Goal: Navigation & Orientation: Find specific page/section

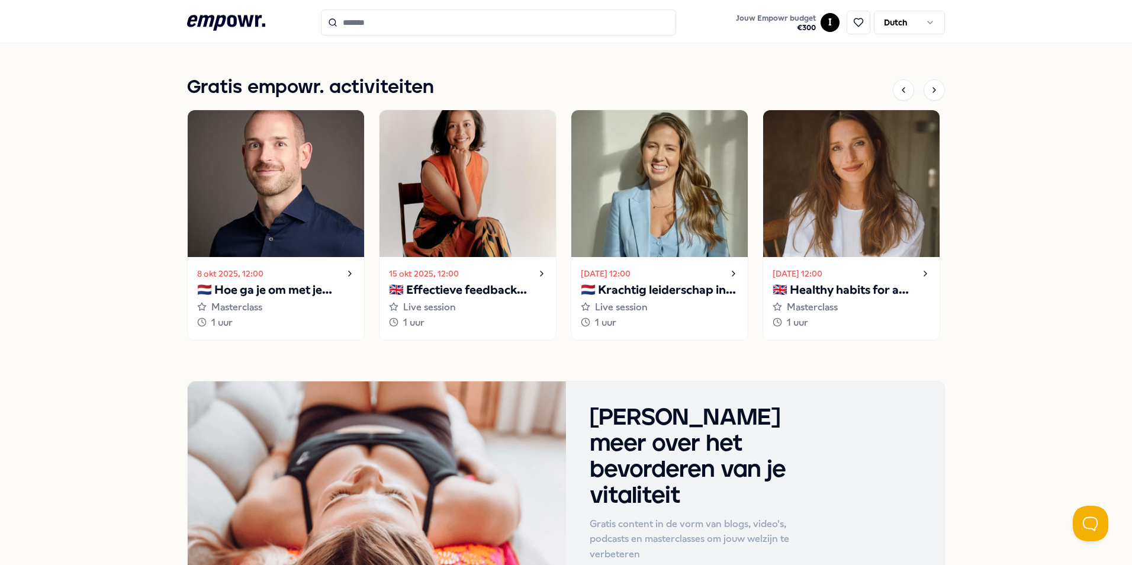
scroll to position [769, 0]
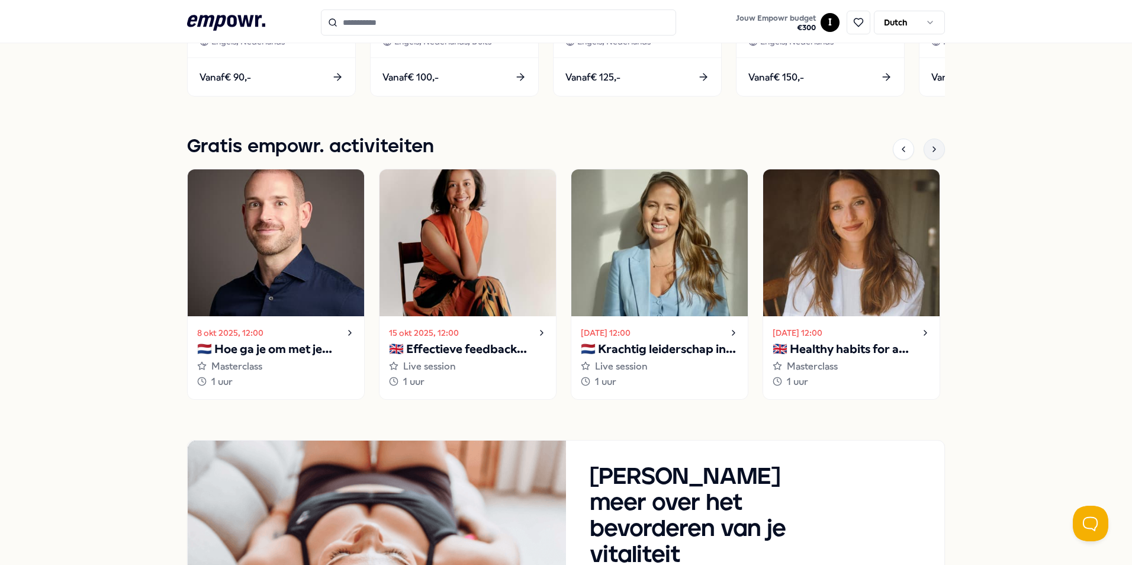
click at [931, 150] on icon at bounding box center [933, 148] width 9 height 9
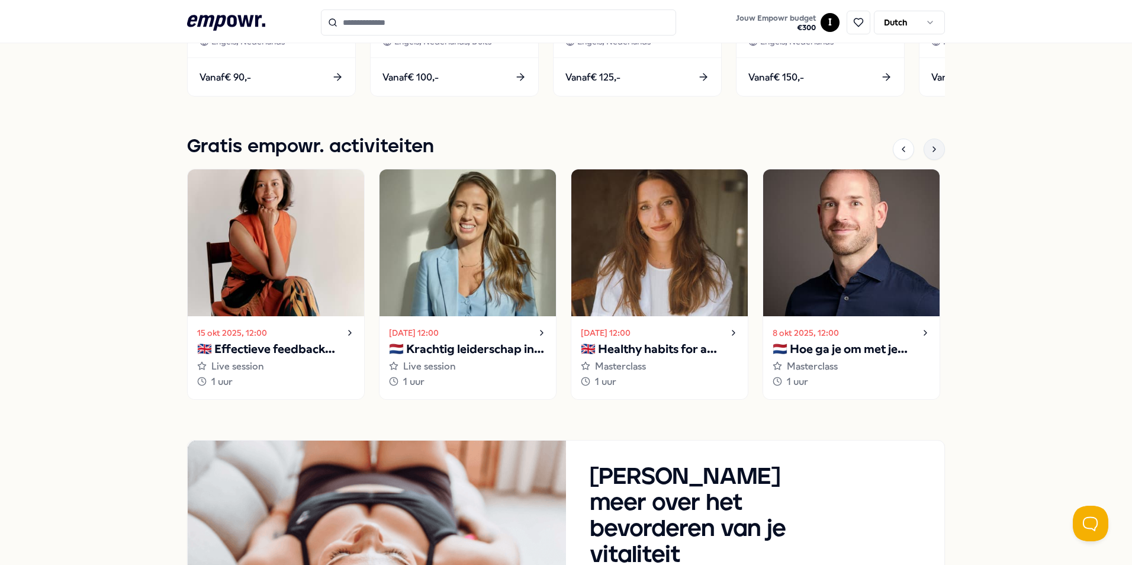
click at [931, 150] on icon at bounding box center [933, 148] width 9 height 9
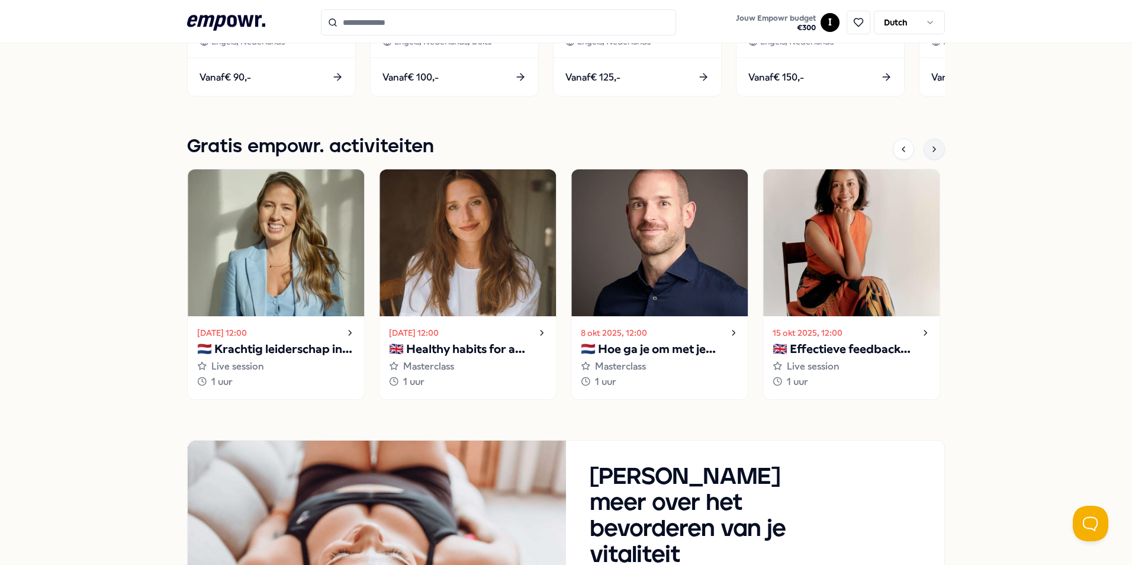
click at [931, 150] on icon at bounding box center [933, 148] width 9 height 9
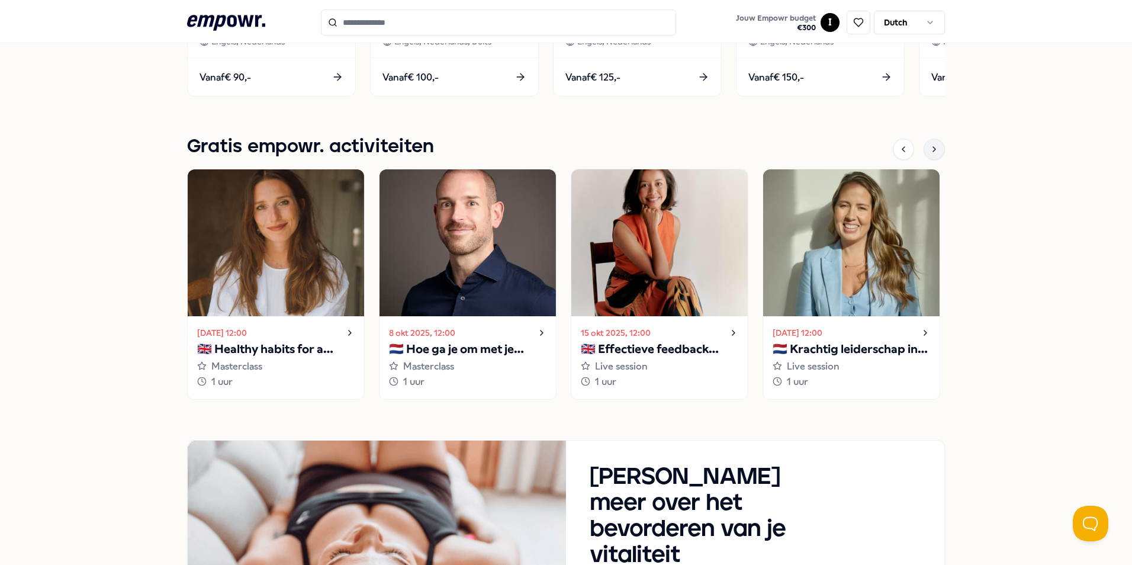
click at [931, 150] on icon at bounding box center [933, 148] width 9 height 9
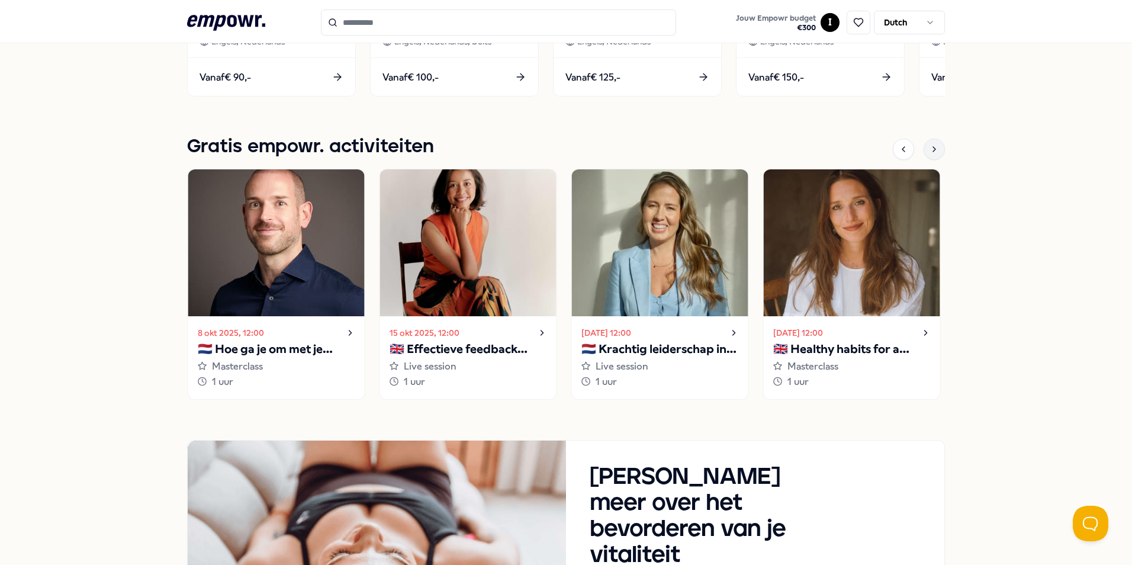
click at [931, 150] on icon at bounding box center [933, 148] width 9 height 9
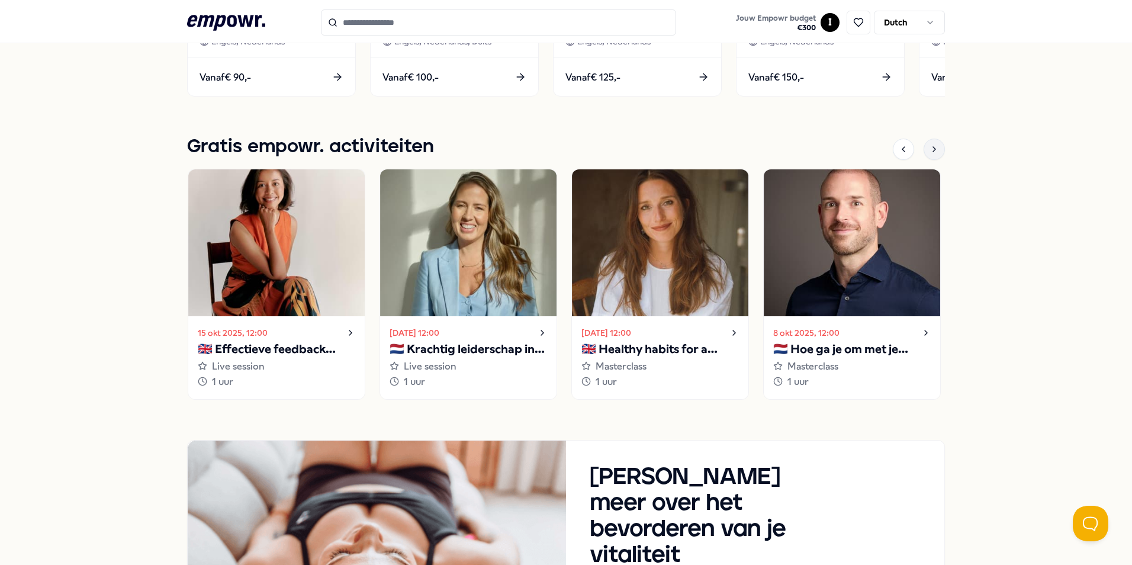
click at [931, 150] on icon at bounding box center [933, 148] width 9 height 9
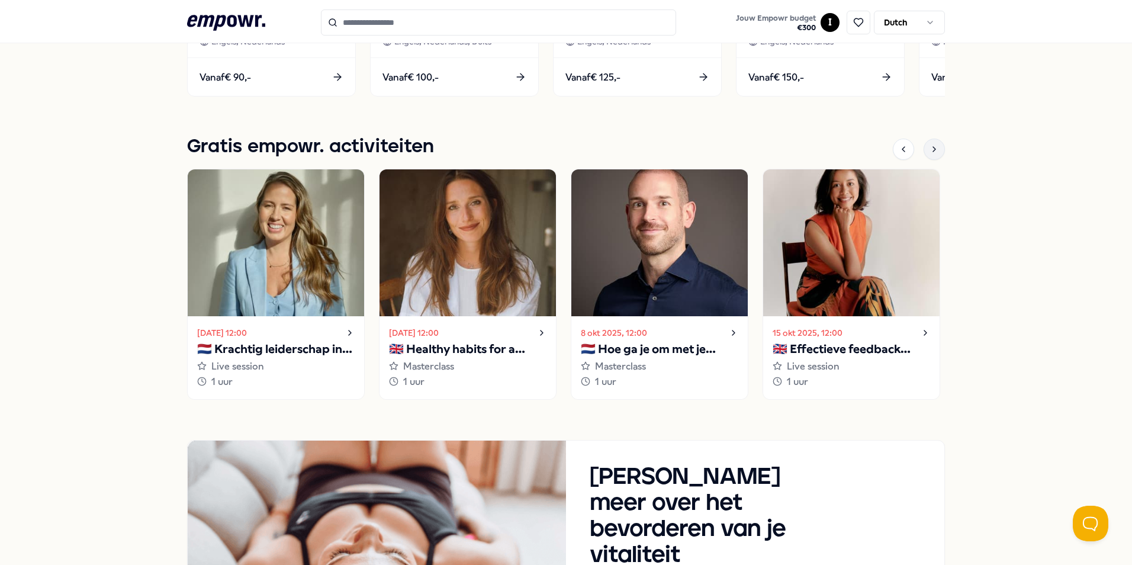
click at [931, 150] on icon at bounding box center [933, 148] width 9 height 9
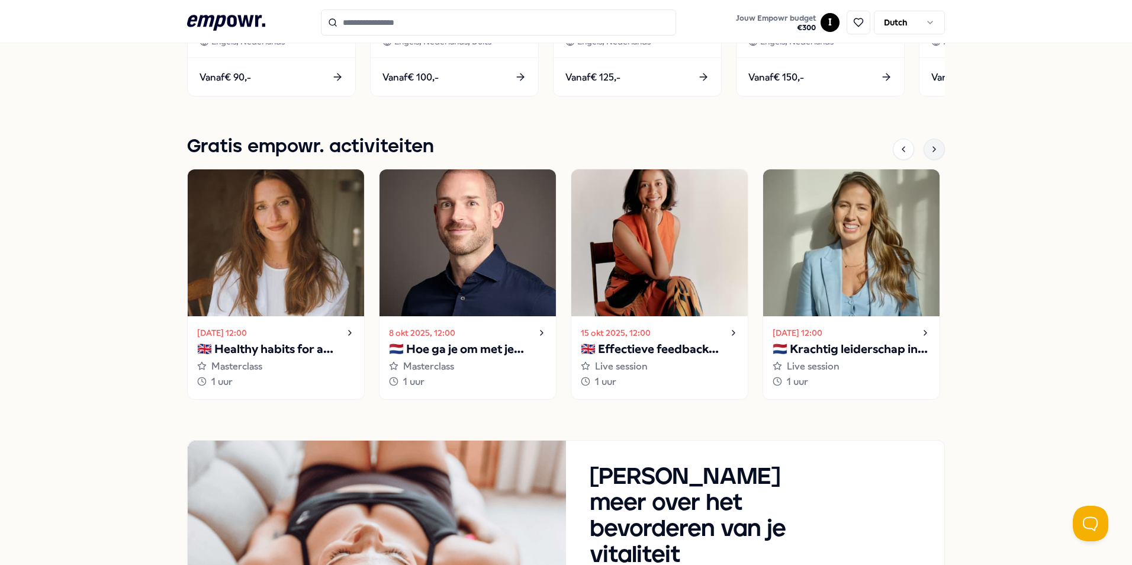
click at [931, 150] on icon at bounding box center [933, 148] width 9 height 9
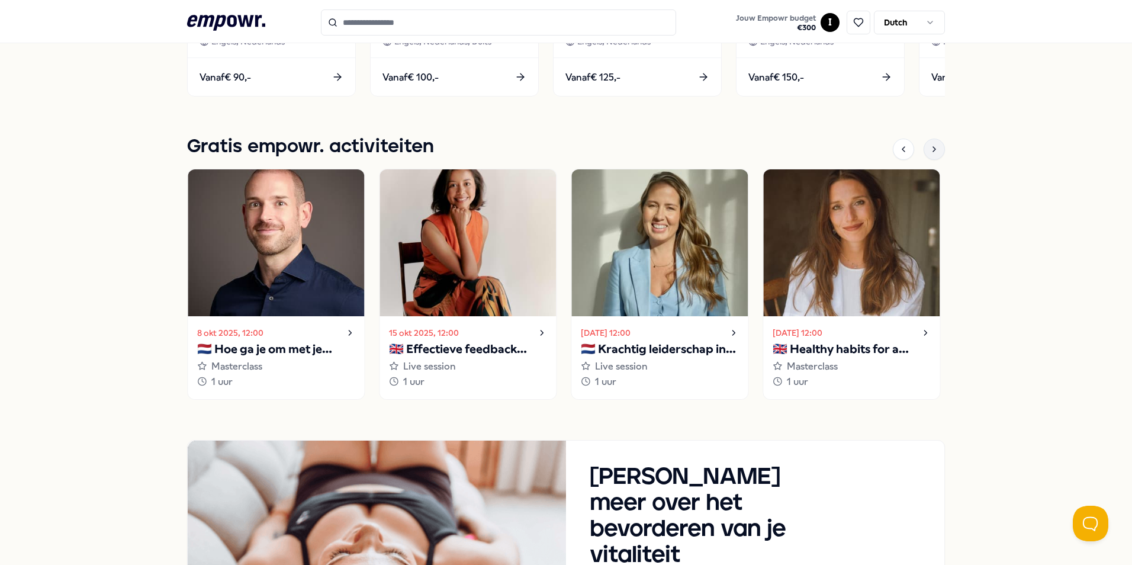
click at [931, 150] on icon at bounding box center [933, 148] width 9 height 9
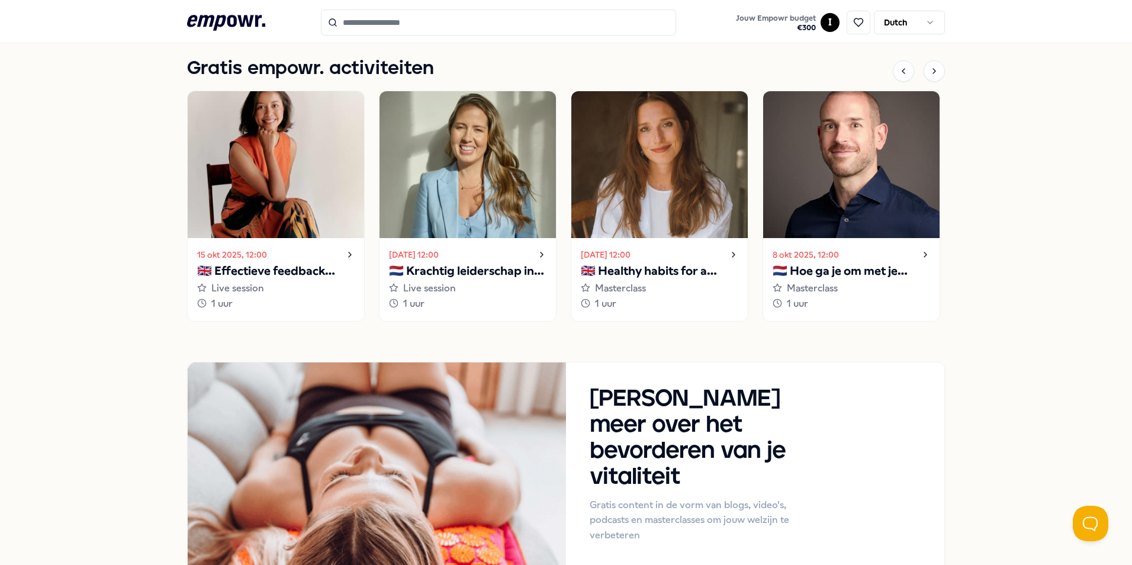
scroll to position [992, 0]
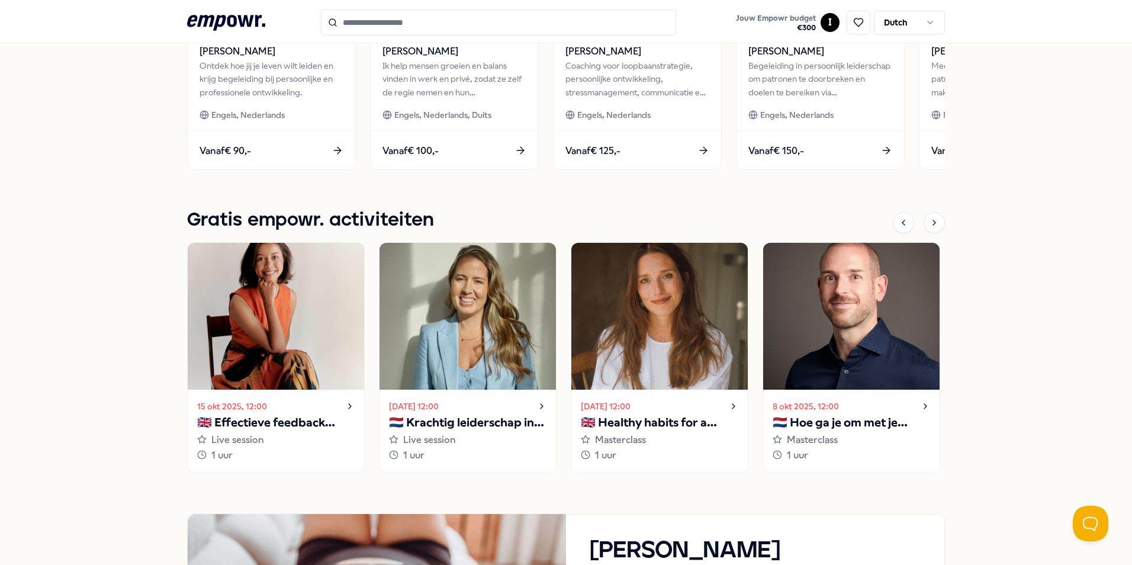
click at [278, 337] on img at bounding box center [276, 316] width 176 height 147
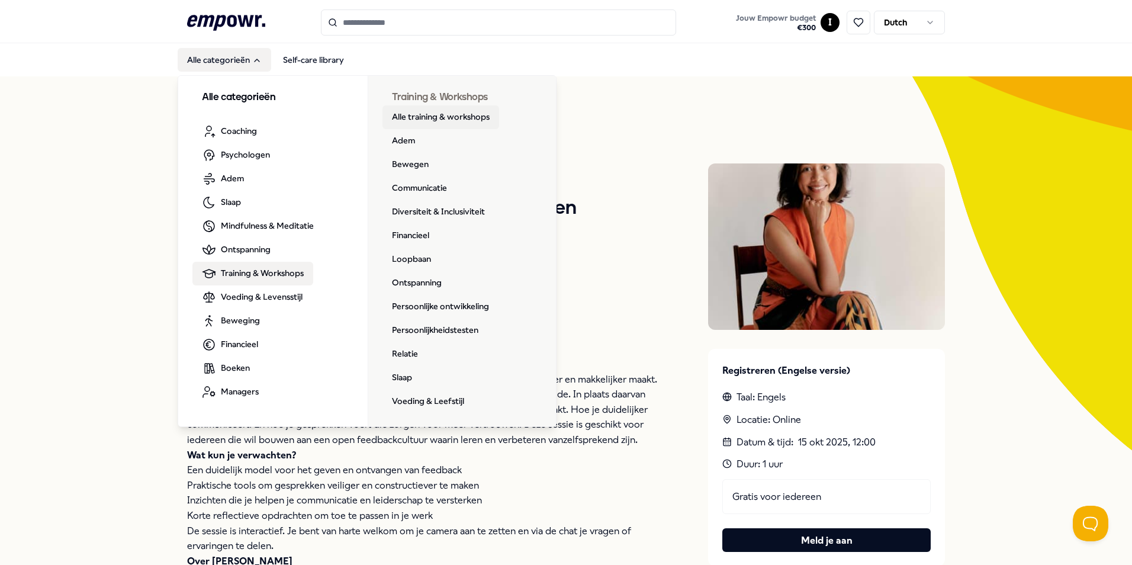
click at [426, 116] on link "Alle training & workshops" at bounding box center [440, 117] width 117 height 24
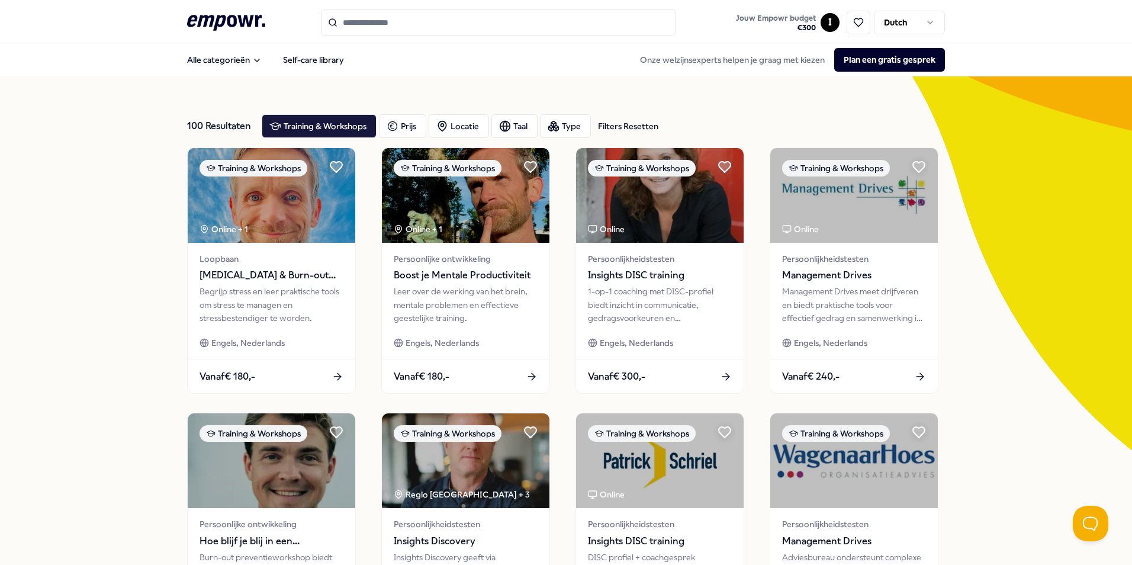
click at [219, 18] on icon at bounding box center [226, 22] width 78 height 15
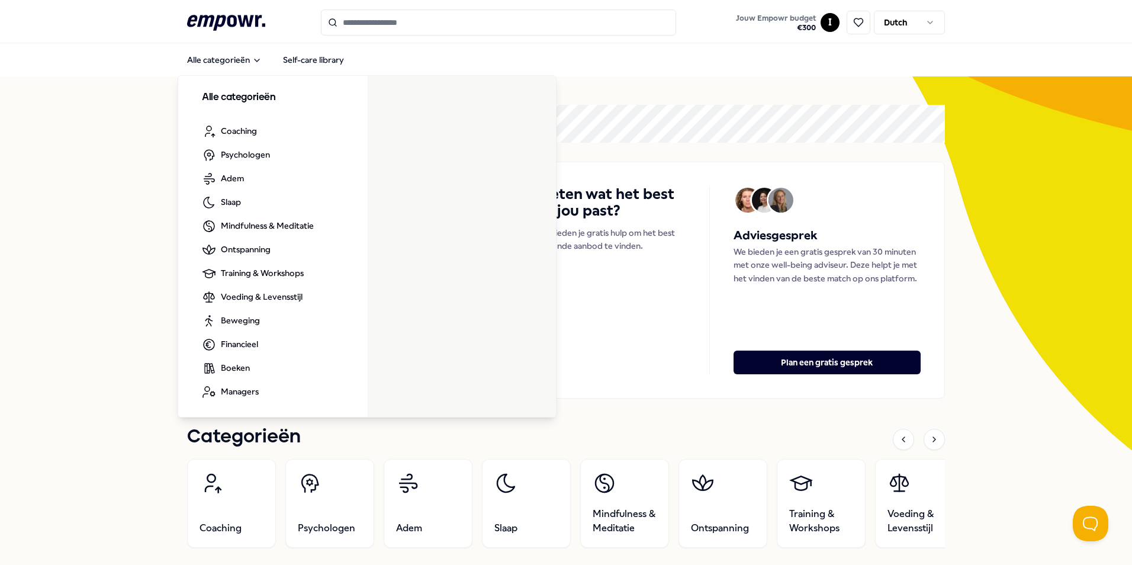
click at [228, 24] on icon ".empowr-logo_svg__cls-1{fill:#03032f}" at bounding box center [226, 23] width 78 height 22
